Goal: Task Accomplishment & Management: Manage account settings

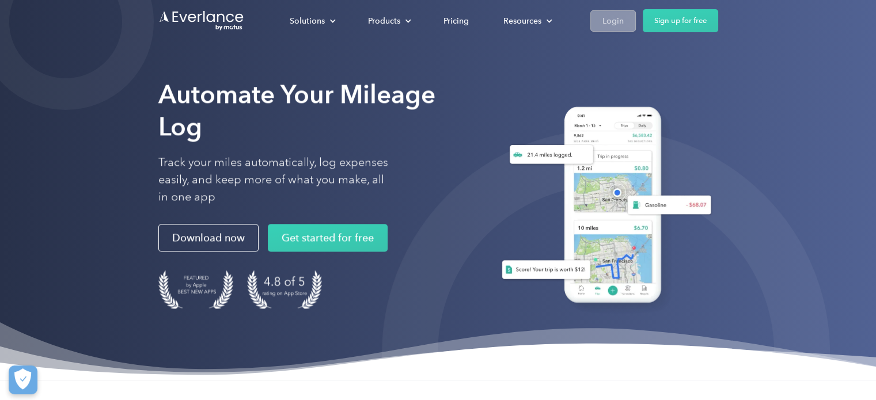
click at [628, 26] on link "Login" at bounding box center [612, 20] width 45 height 21
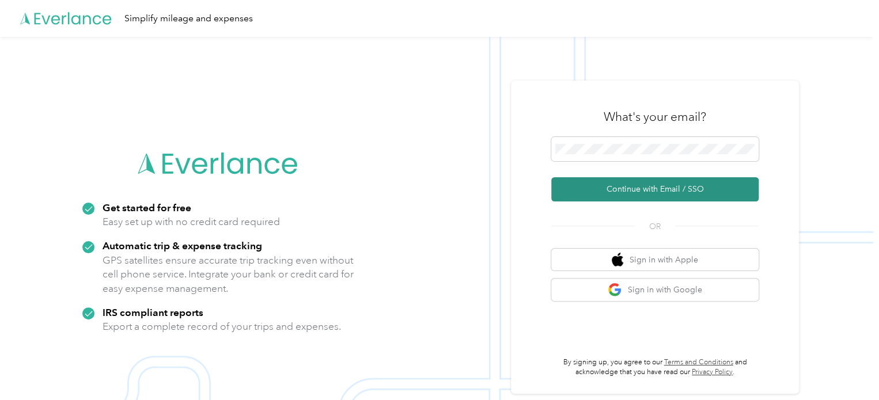
click at [651, 191] on button "Continue with Email / SSO" at bounding box center [654, 189] width 207 height 24
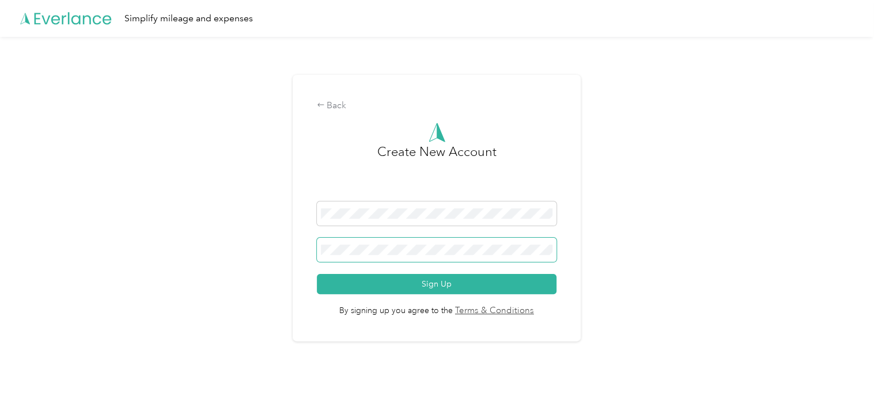
click at [407, 256] on span at bounding box center [437, 250] width 240 height 24
click at [317, 274] on button "Sign Up" at bounding box center [437, 284] width 240 height 20
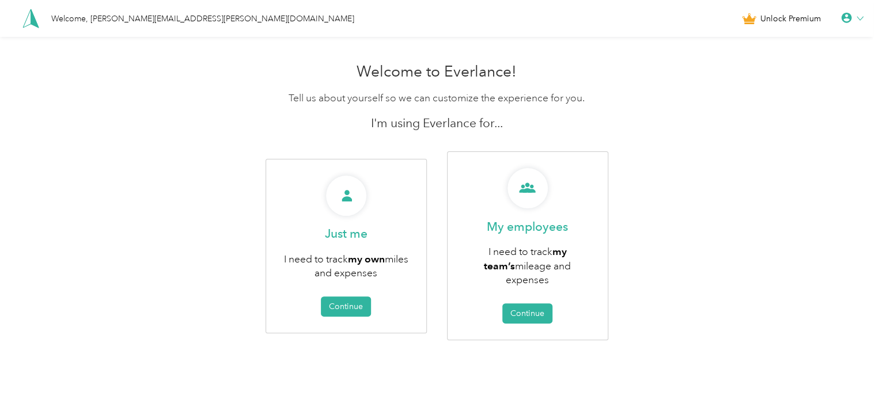
click at [92, 15] on div "Welcome, [PERSON_NAME][EMAIL_ADDRESS][PERSON_NAME][DOMAIN_NAME]" at bounding box center [202, 19] width 303 height 12
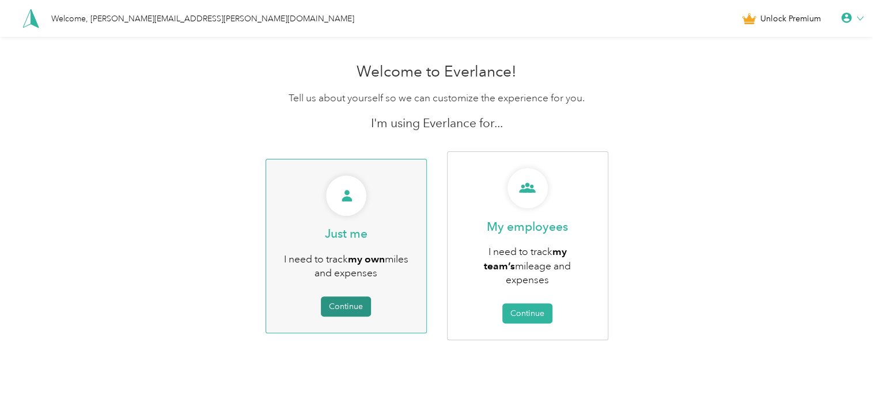
click at [341, 301] on button "Continue" at bounding box center [346, 307] width 50 height 20
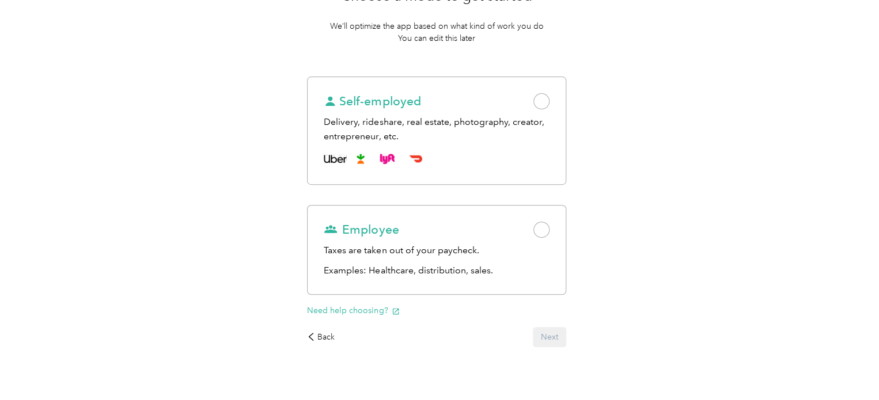
scroll to position [140, 0]
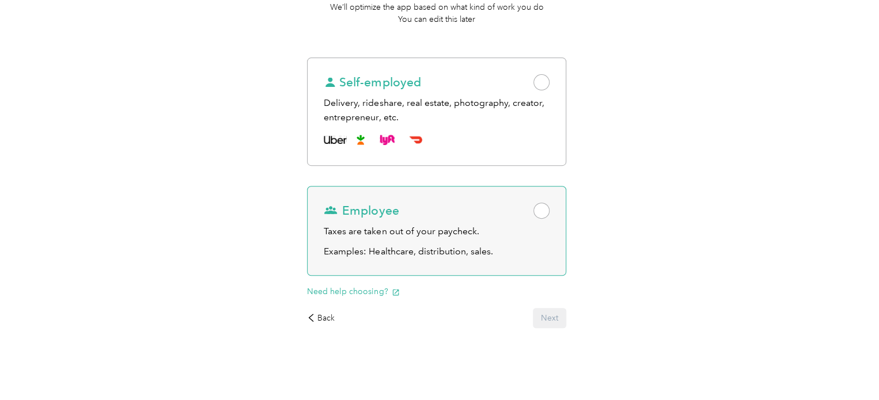
click at [541, 216] on span at bounding box center [541, 211] width 16 height 16
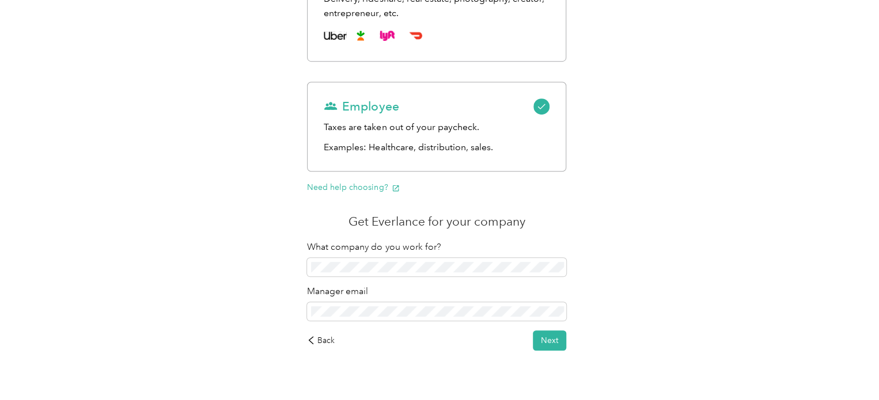
scroll to position [267, 0]
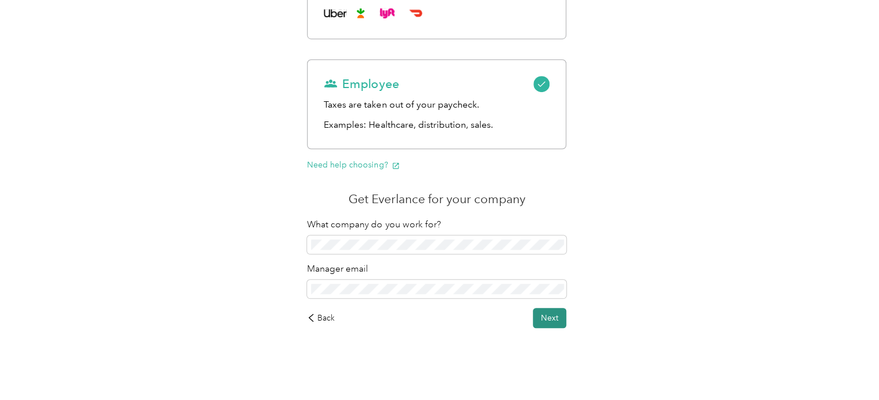
click at [544, 321] on button "Next" at bounding box center [549, 318] width 33 height 20
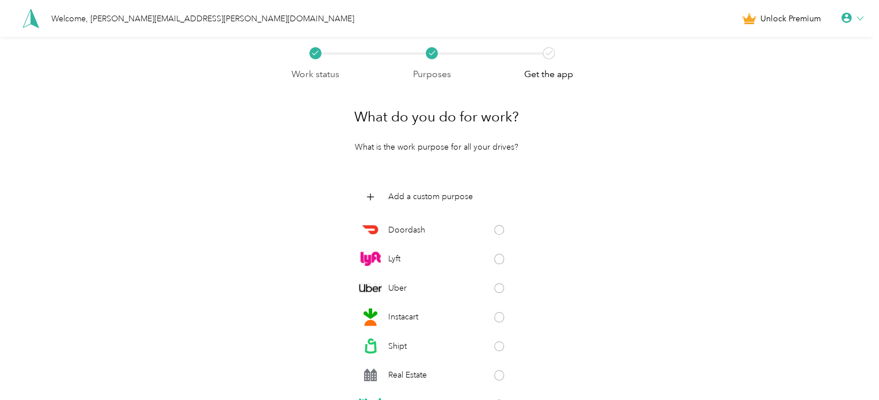
click at [152, 19] on div "Welcome, [PERSON_NAME][EMAIL_ADDRESS][PERSON_NAME][DOMAIN_NAME]" at bounding box center [202, 19] width 303 height 12
click at [39, 17] on icon at bounding box center [30, 19] width 17 height 20
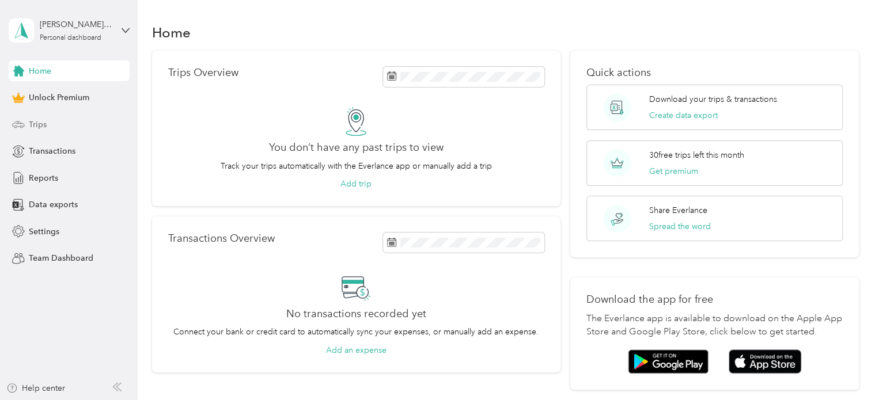
click at [29, 117] on div "Trips" at bounding box center [69, 124] width 121 height 21
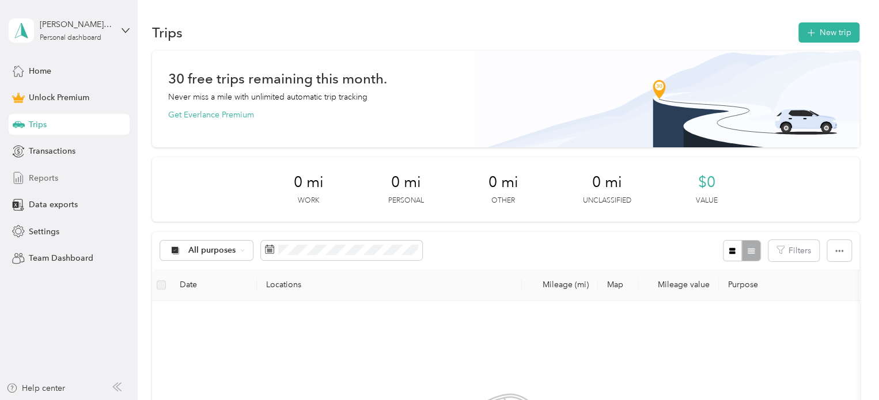
click at [49, 170] on div "Reports" at bounding box center [69, 178] width 121 height 21
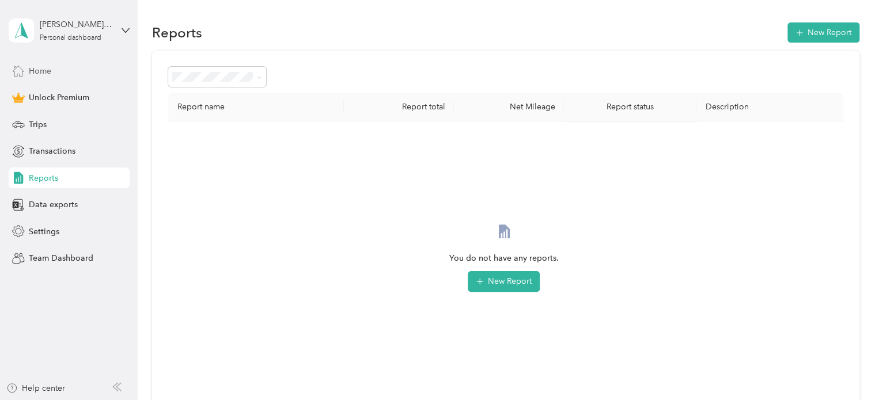
click at [47, 67] on span "Home" at bounding box center [40, 71] width 22 height 12
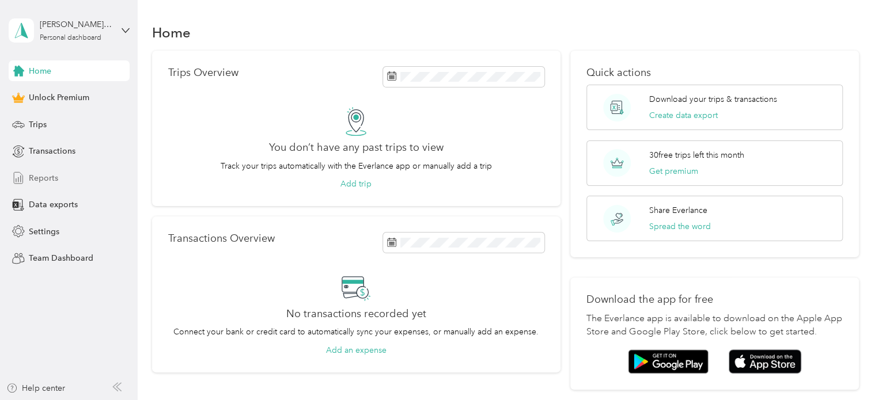
click at [40, 183] on span "Reports" at bounding box center [43, 178] width 29 height 12
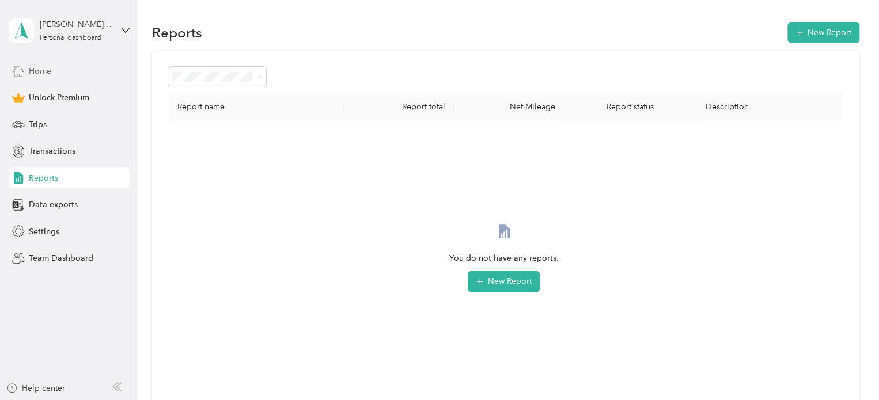
click at [65, 73] on div "Home" at bounding box center [69, 70] width 121 height 21
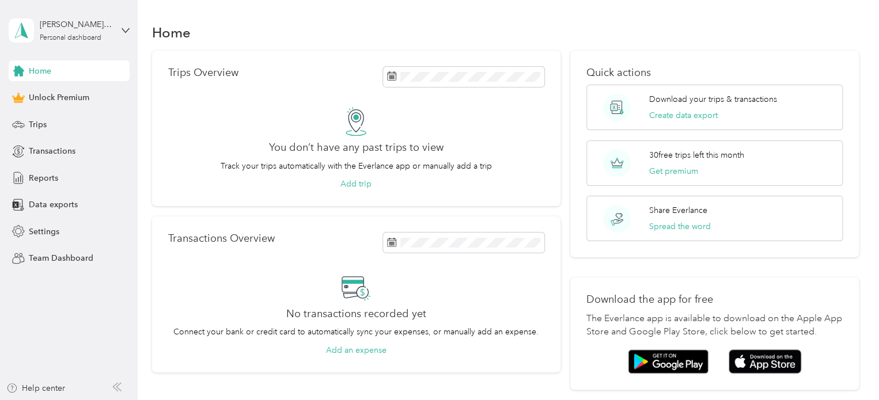
click at [112, 32] on div "[PERSON_NAME][EMAIL_ADDRESS][PERSON_NAME][DOMAIN_NAME] Personal dashboard" at bounding box center [69, 30] width 121 height 40
click at [55, 99] on div "You’re signed in as [PERSON_NAME][EMAIL_ADDRESS][PERSON_NAME][DOMAIN_NAME] Log …" at bounding box center [195, 80] width 373 height 65
click at [73, 35] on div "Personal dashboard" at bounding box center [71, 38] width 62 height 7
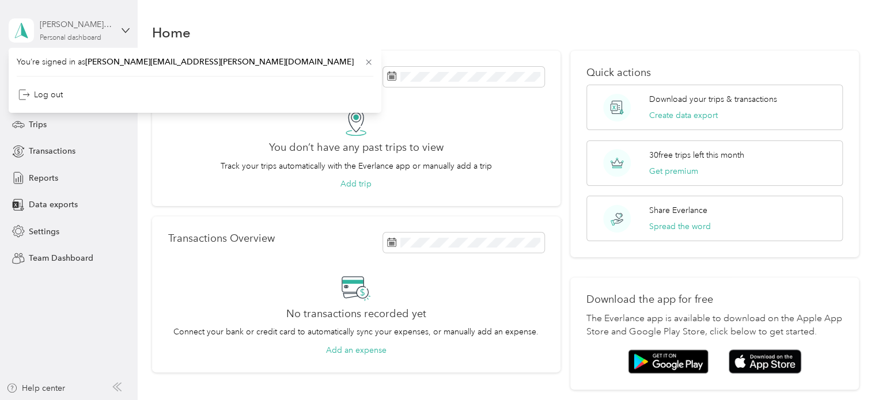
click at [73, 35] on div "Personal dashboard" at bounding box center [71, 38] width 62 height 7
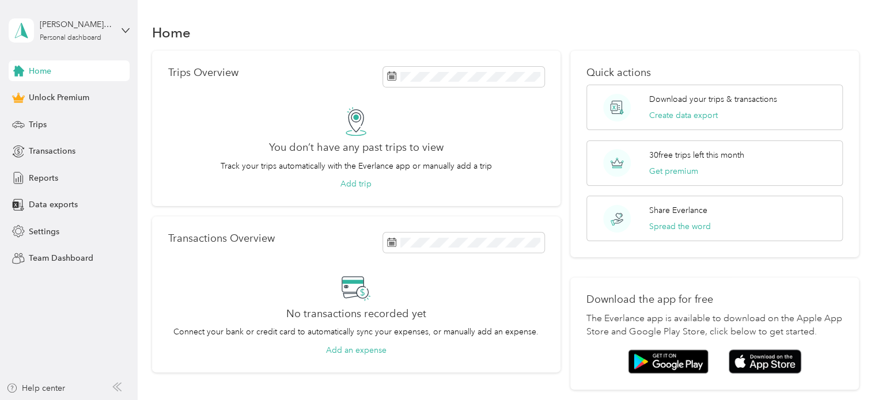
click at [117, 32] on div "[PERSON_NAME][EMAIL_ADDRESS][PERSON_NAME][DOMAIN_NAME] Personal dashboard" at bounding box center [69, 30] width 121 height 40
click at [55, 98] on div "Log out" at bounding box center [195, 92] width 356 height 20
